Goal: Go to known website: Access a specific website the user already knows

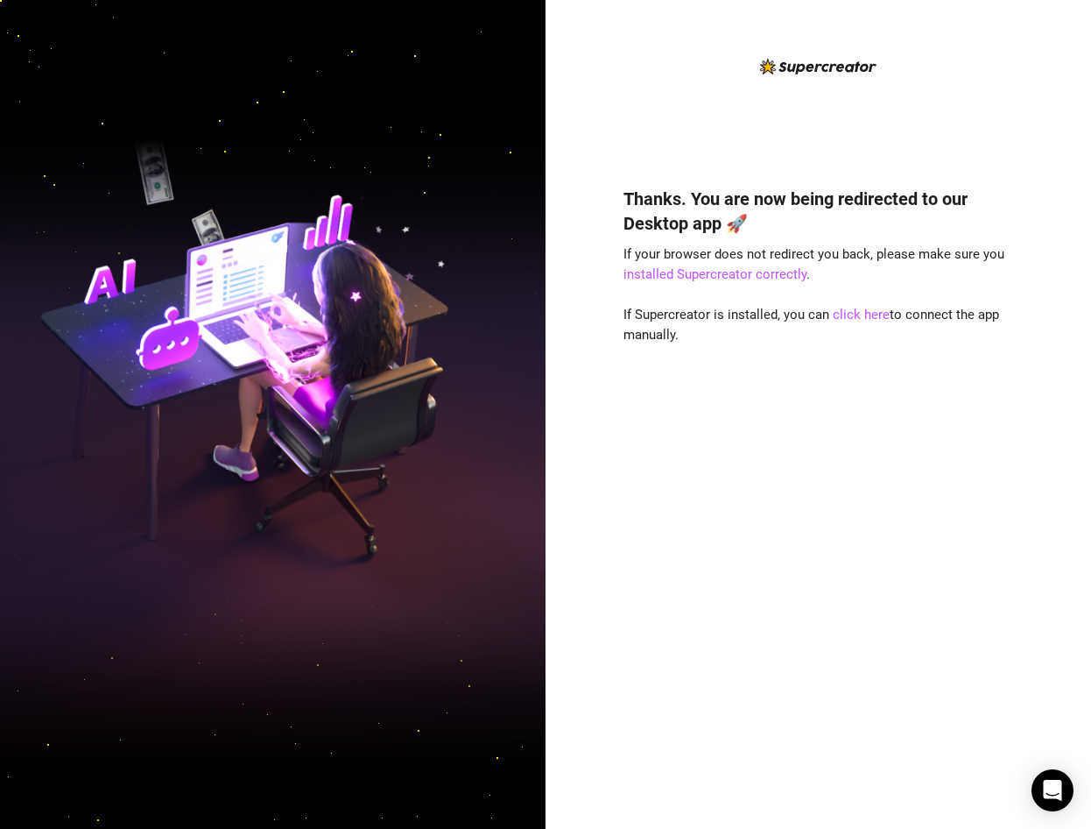
click at [1037, 376] on div "Thanks. You are now being redirected to our Desktop app 🚀 If your browser does …" at bounding box center [819, 414] width 546 height 829
click at [872, 314] on link "click here" at bounding box center [861, 315] width 57 height 16
click at [880, 317] on link "click here" at bounding box center [861, 315] width 57 height 16
click at [781, 419] on div "Thanks. You are now being redirected to our Desktop app 🚀 If your browser does …" at bounding box center [819, 482] width 391 height 638
